Goal: Navigation & Orientation: Find specific page/section

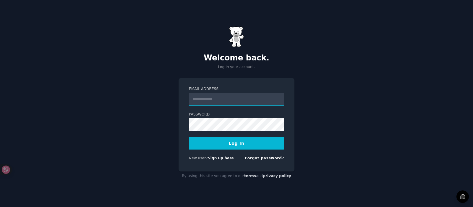
click at [216, 98] on input "Email Address" at bounding box center [236, 99] width 95 height 13
type input "**********"
click at [216, 140] on button "Log In" at bounding box center [236, 143] width 95 height 12
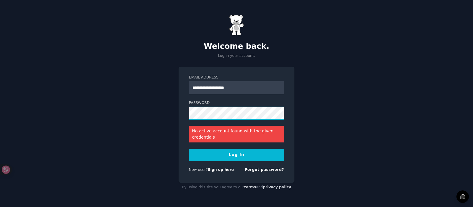
click at [189, 148] on button "Log In" at bounding box center [236, 154] width 95 height 12
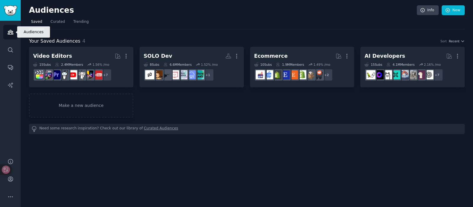
click at [10, 30] on icon "Sidebar" at bounding box center [10, 32] width 6 height 6
click at [51, 26] on link "Curated" at bounding box center [58, 23] width 19 height 12
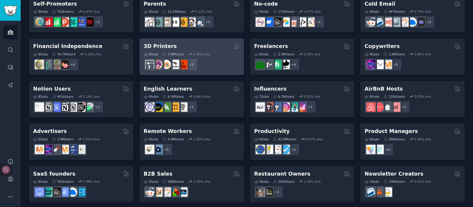
scroll to position [266, 0]
